Goal: Information Seeking & Learning: Learn about a topic

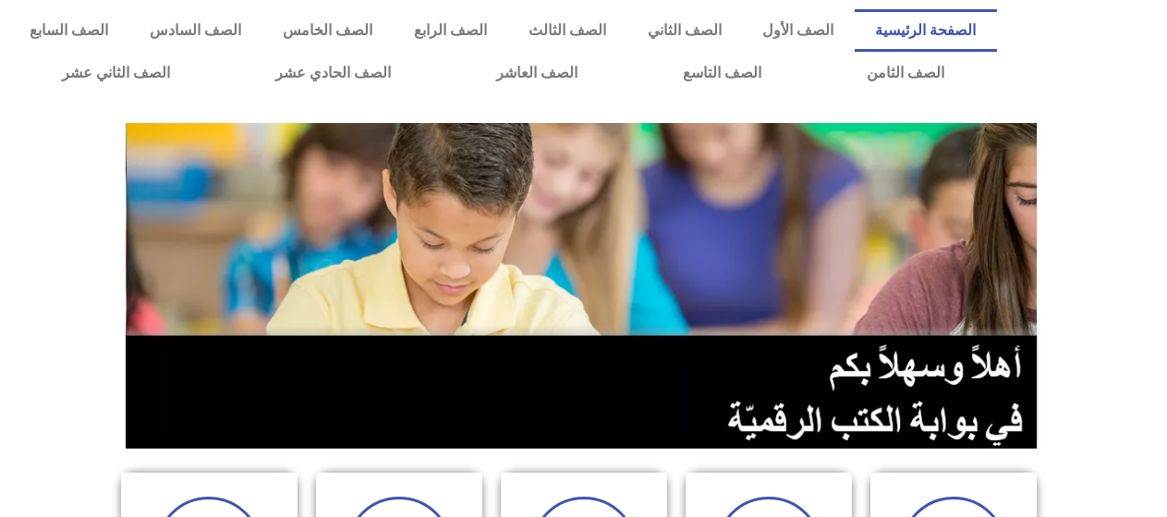
scroll to position [370, 0]
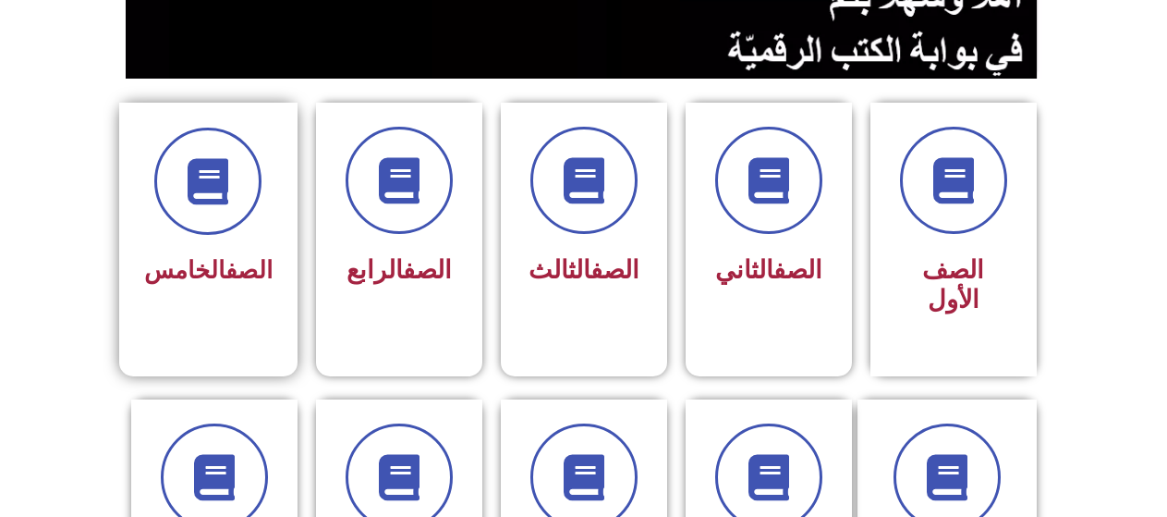
click at [205, 261] on span "الصف الخامس" at bounding box center [208, 270] width 128 height 28
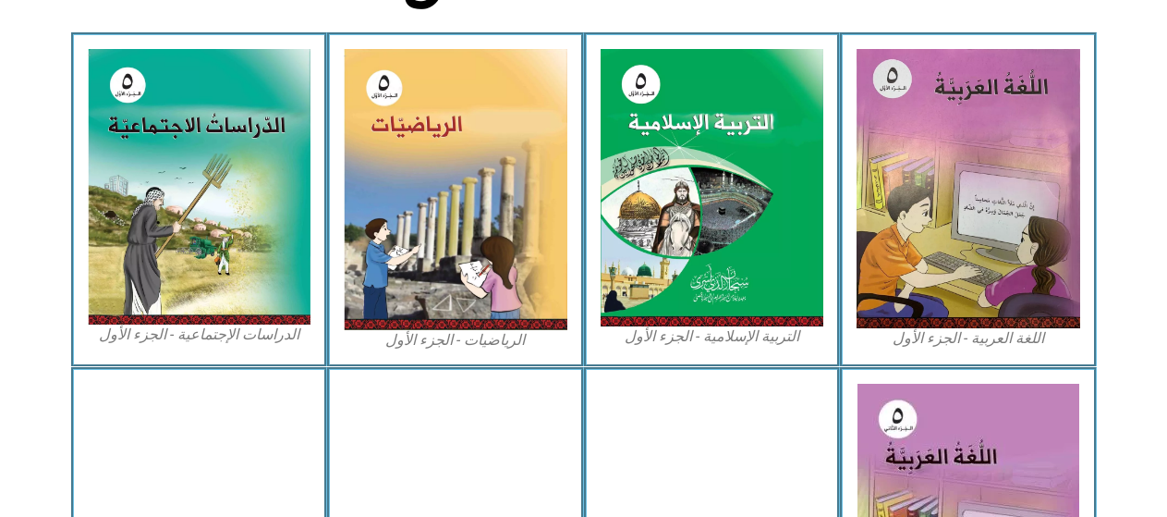
scroll to position [555, 0]
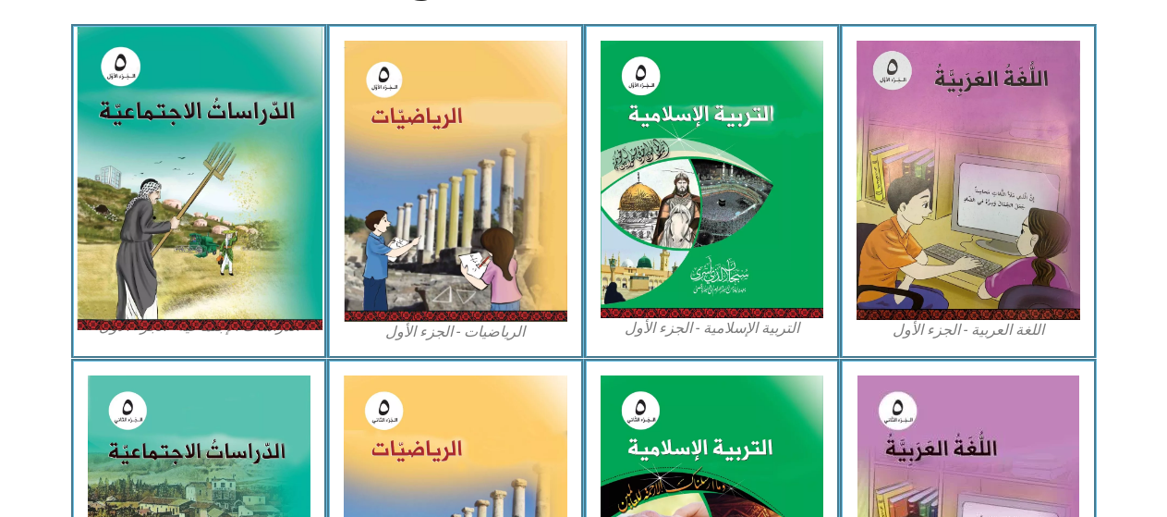
click at [204, 244] on img at bounding box center [199, 178] width 246 height 303
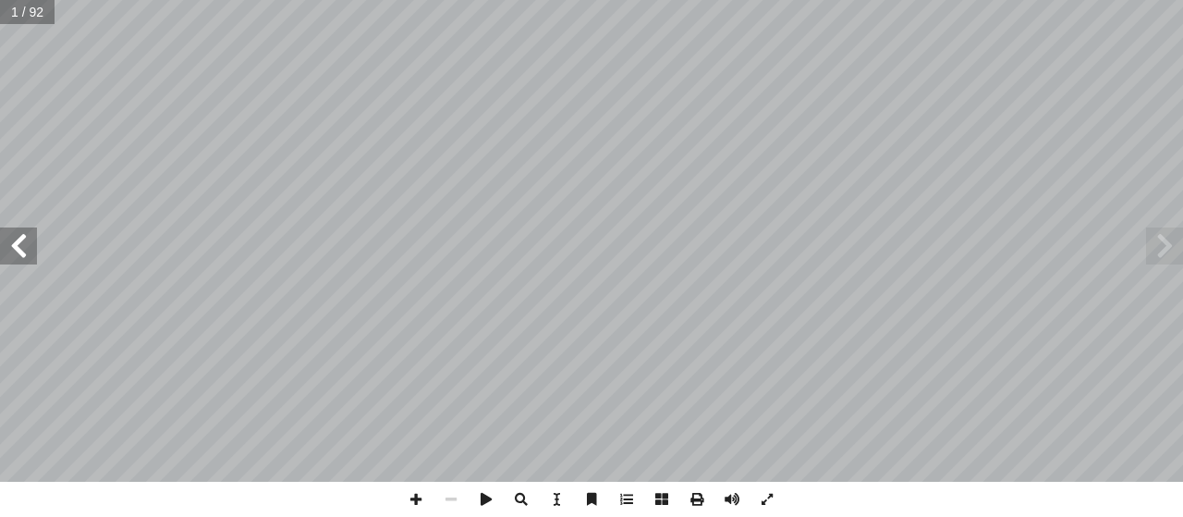
click at [17, 251] on span at bounding box center [18, 245] width 37 height 37
click at [19, 260] on span at bounding box center [18, 245] width 37 height 37
click at [17, 232] on span at bounding box center [18, 245] width 37 height 37
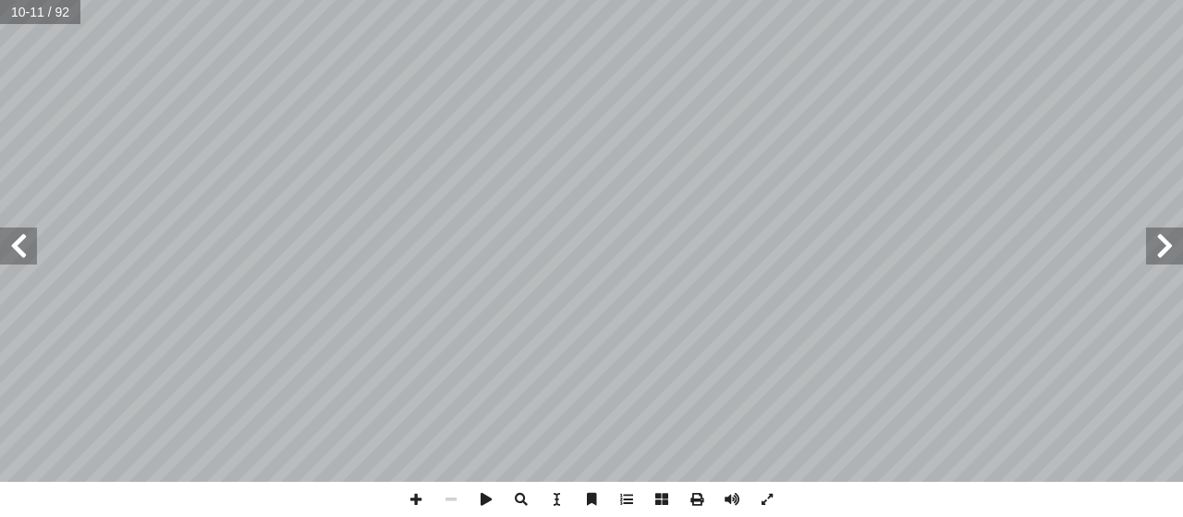
click at [0, 251] on span at bounding box center [18, 245] width 37 height 37
click at [405, 496] on span at bounding box center [415, 499] width 35 height 35
click at [405, 495] on span at bounding box center [415, 499] width 35 height 35
click at [311, 491] on div "٨ ذي تنضج فيه. َّ �ل ِ �لفصل َ ب َ س َ ة ح َّ �لمحاصيل �لزر�عي ُ ف ِّ ن َ ص ُ -…" at bounding box center [591, 258] width 1183 height 517
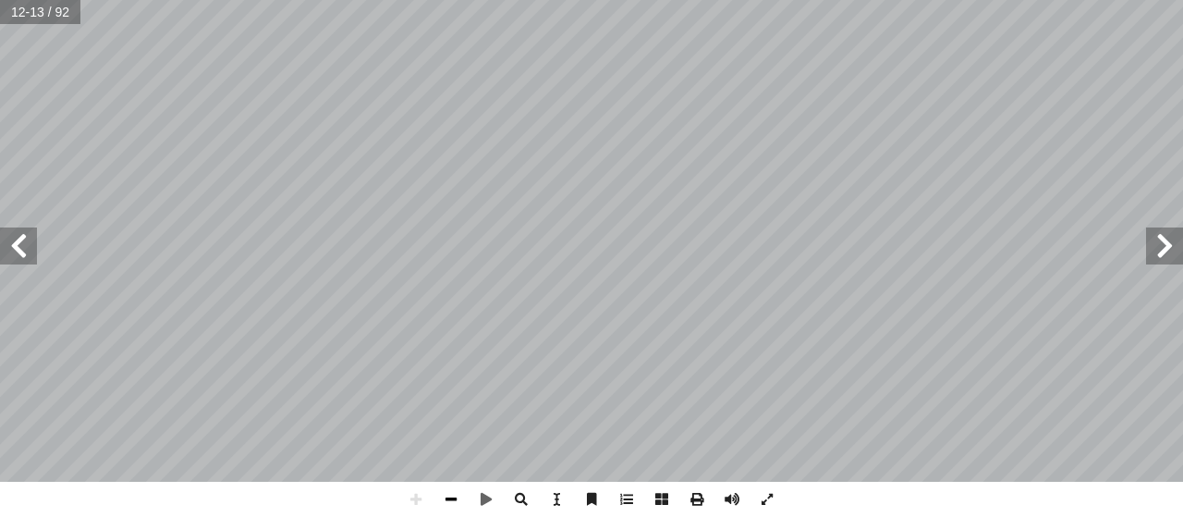
click at [450, 495] on span at bounding box center [450, 499] width 35 height 35
